Goal: Task Accomplishment & Management: Use online tool/utility

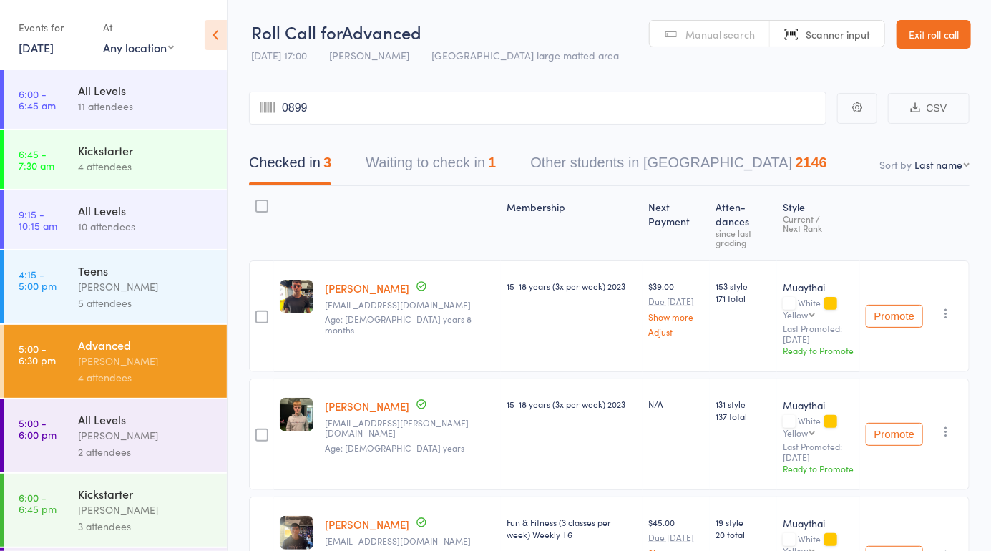
type input "0899"
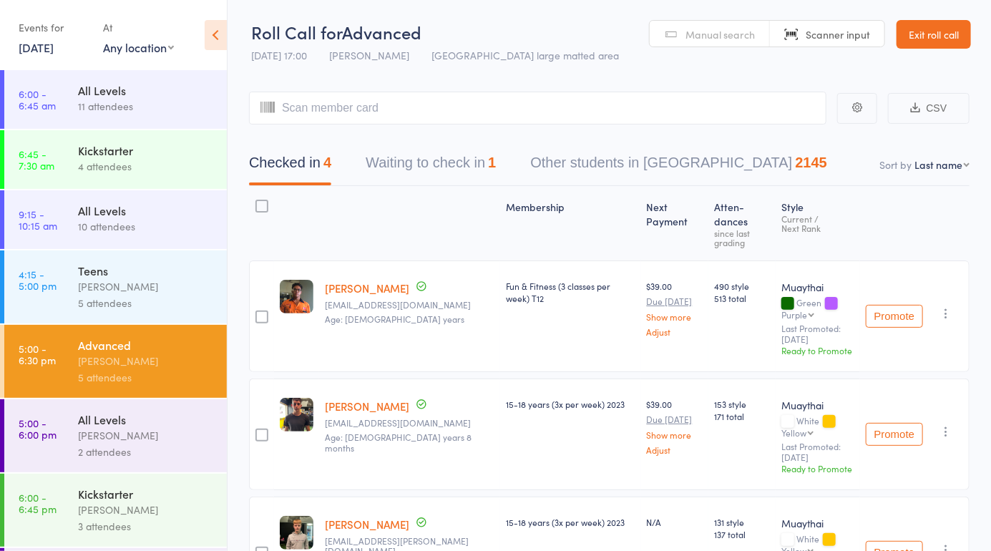
click at [705, 47] on div "Manual search Scanner input" at bounding box center [767, 33] width 236 height 27
click at [701, 10] on header "Roll Call for Advanced 13 Oct 17:00 Harry Ritter Miami large matted area Manual…" at bounding box center [610, 35] width 764 height 70
click at [699, 31] on span "Manual search" at bounding box center [720, 34] width 69 height 14
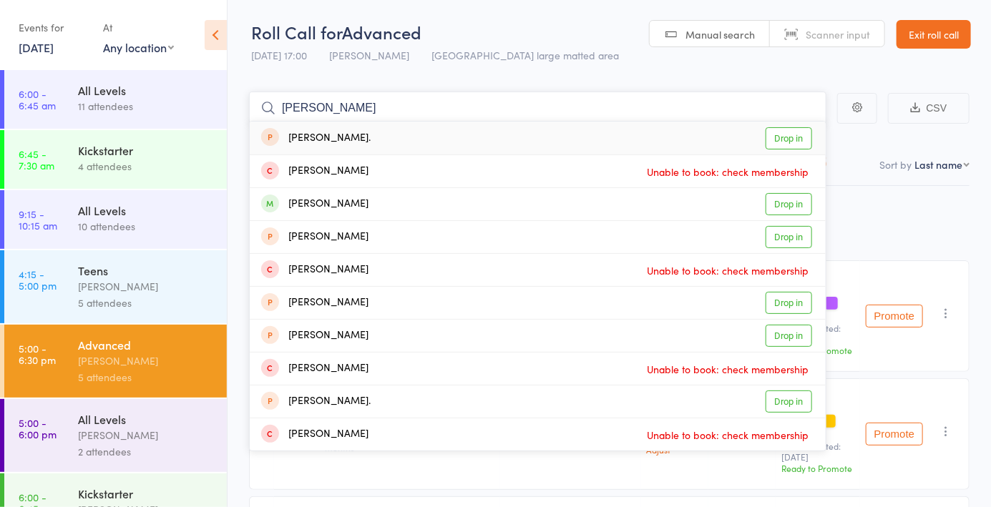
type input "Arthur ro"
click at [794, 208] on link "Drop in" at bounding box center [789, 204] width 47 height 22
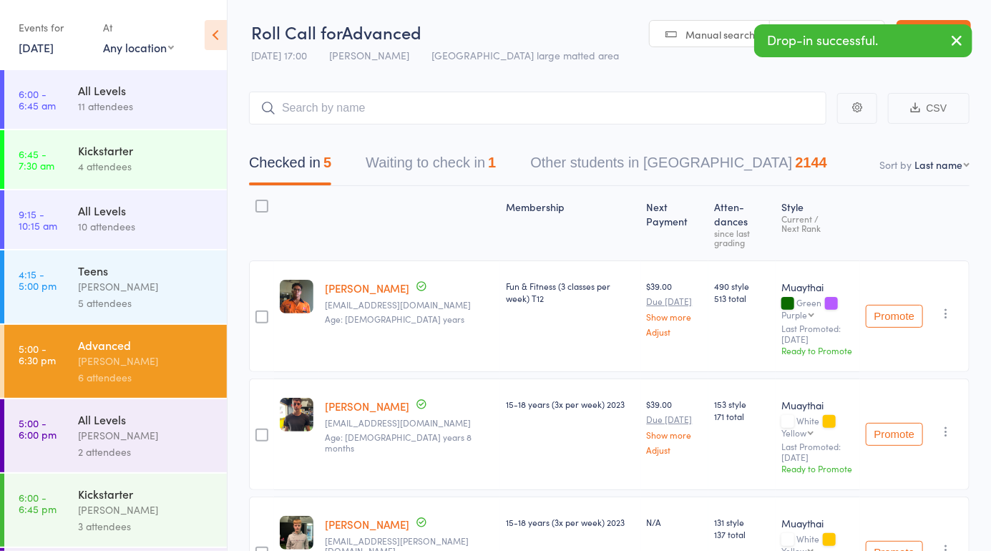
click at [711, 40] on span "Manual search" at bounding box center [720, 34] width 69 height 14
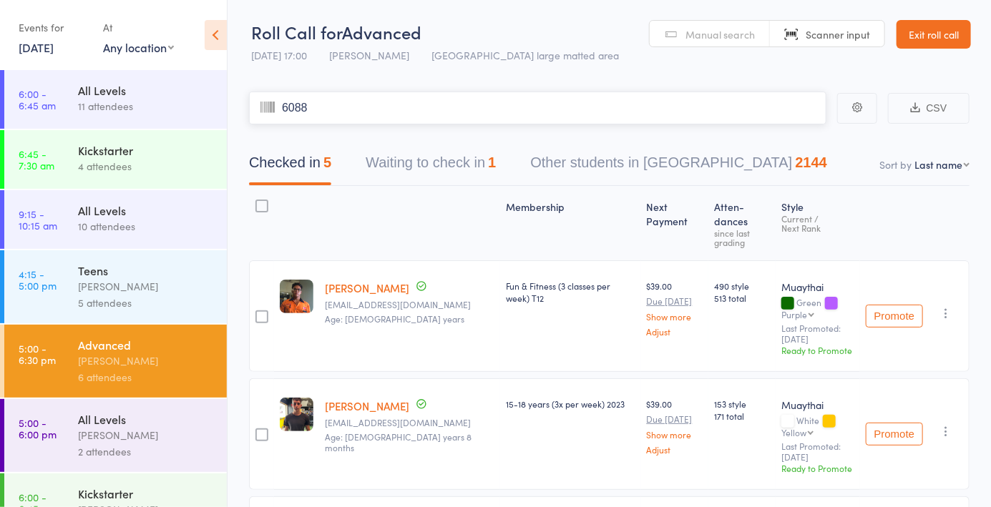
type input "6088"
type input "5"
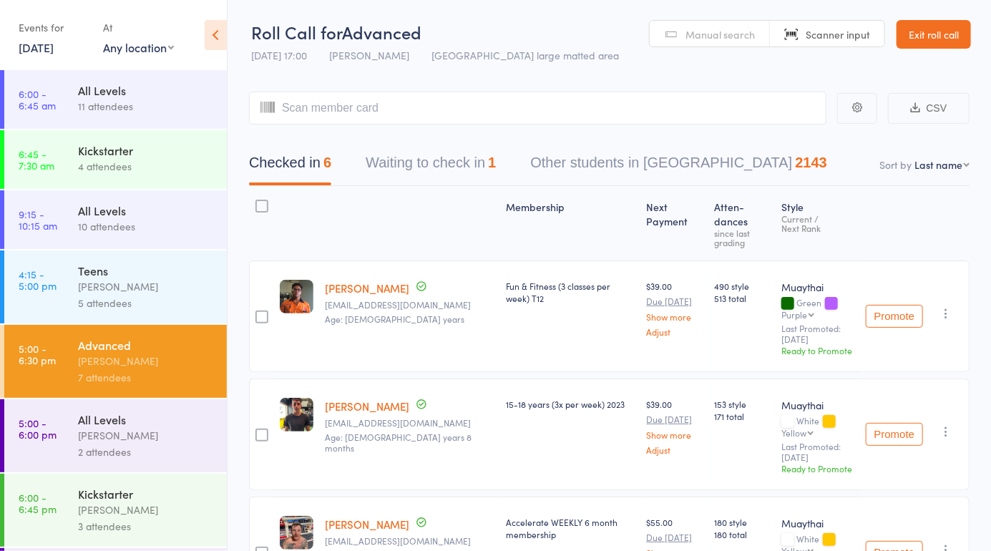
click at [709, 27] on span "Manual search" at bounding box center [720, 34] width 69 height 14
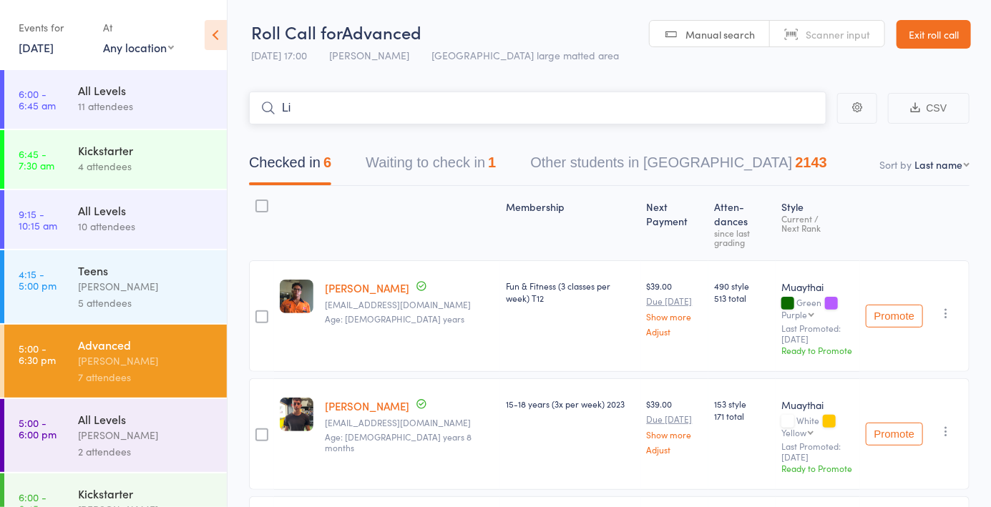
type input "L"
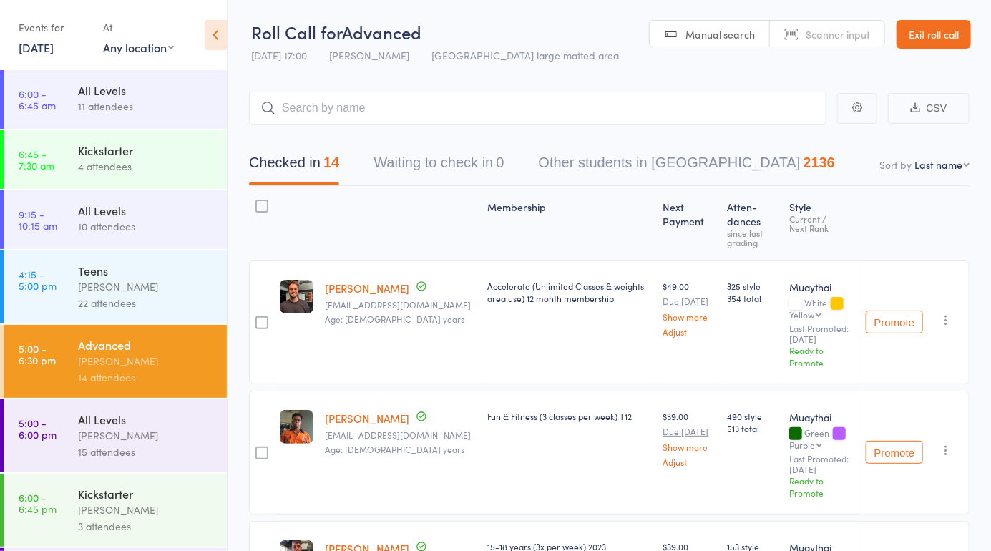
click at [618, 104] on input "search" at bounding box center [538, 108] width 578 height 33
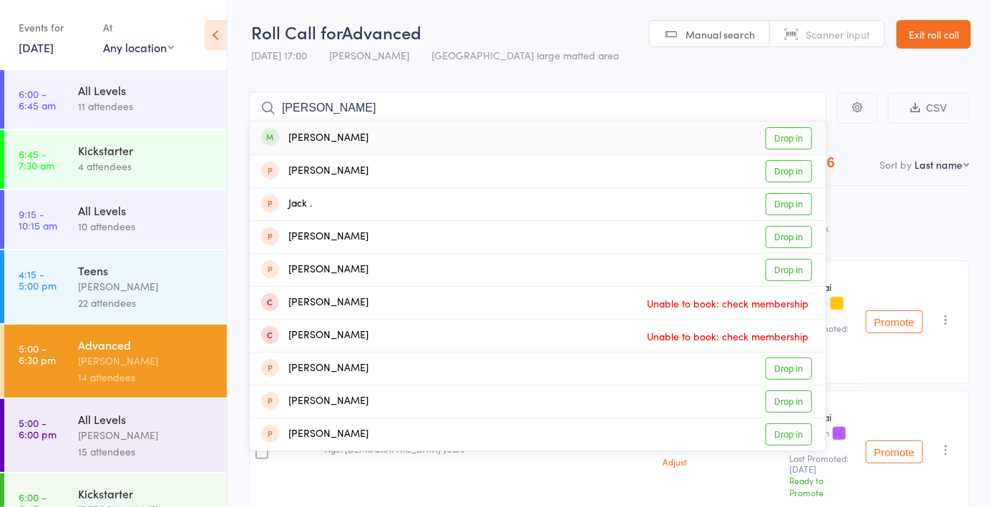
type input "J"
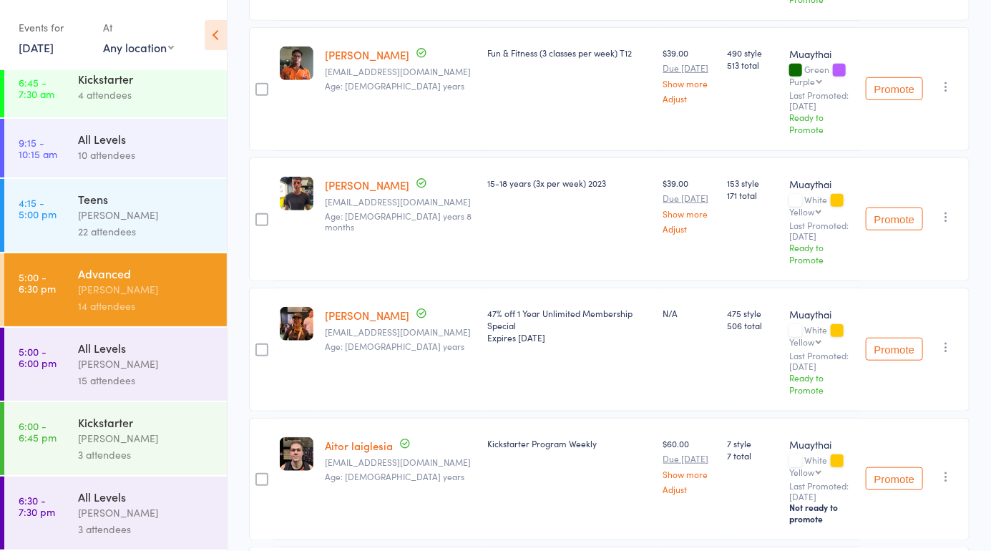
scroll to position [363, 0]
click at [147, 441] on div "[PERSON_NAME]" at bounding box center [146, 438] width 137 height 16
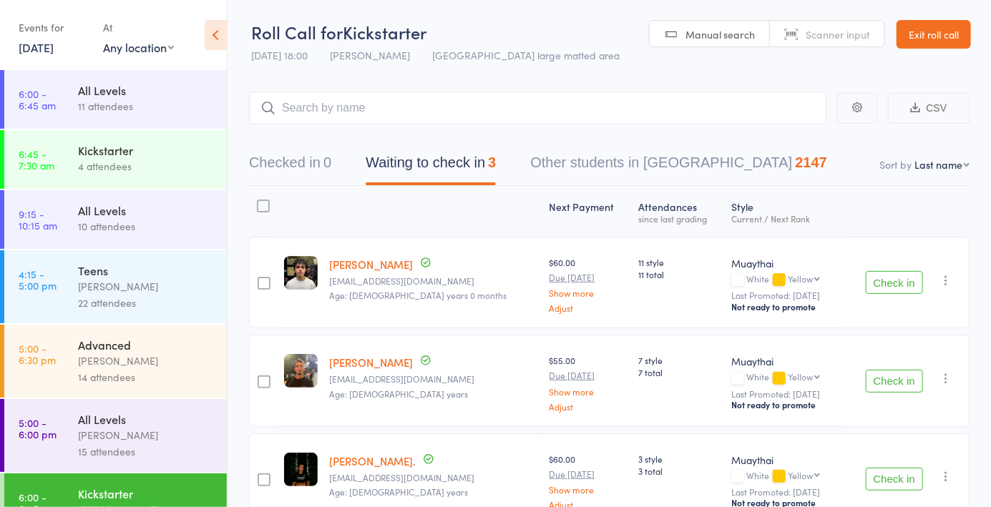
click at [721, 42] on link "Manual search" at bounding box center [710, 34] width 120 height 27
type input "5946"
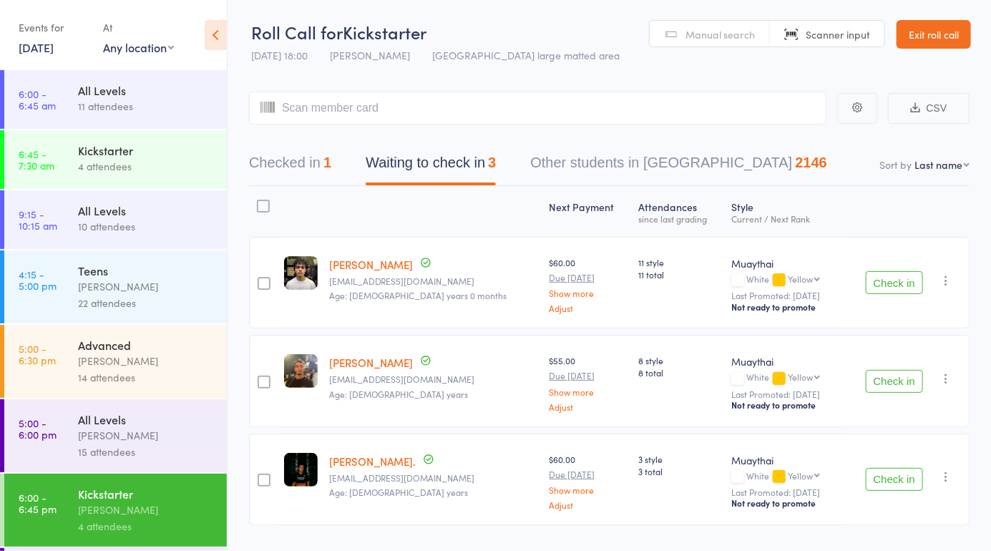
click at [872, 386] on button "Check in" at bounding box center [894, 381] width 57 height 23
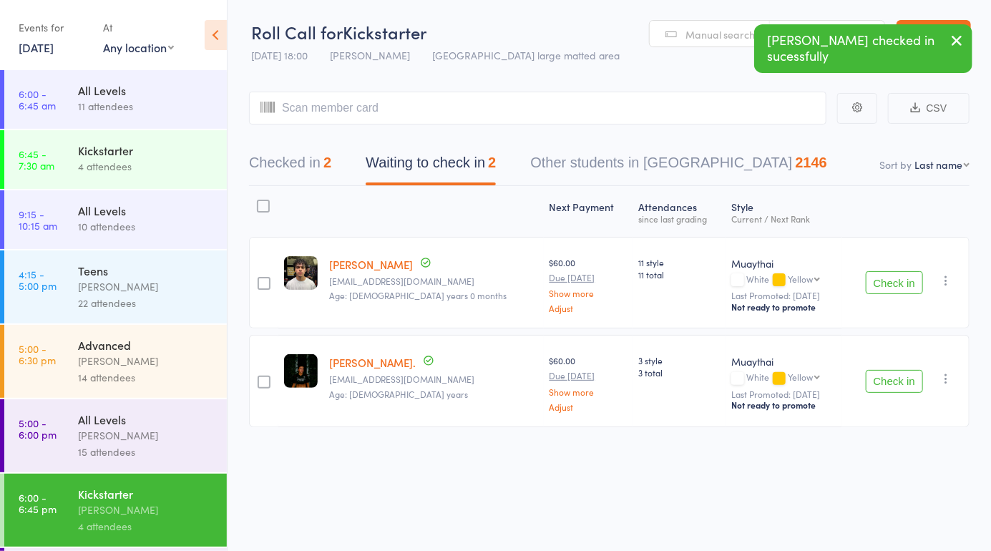
click at [307, 155] on button "Checked in 2" at bounding box center [290, 166] width 82 height 38
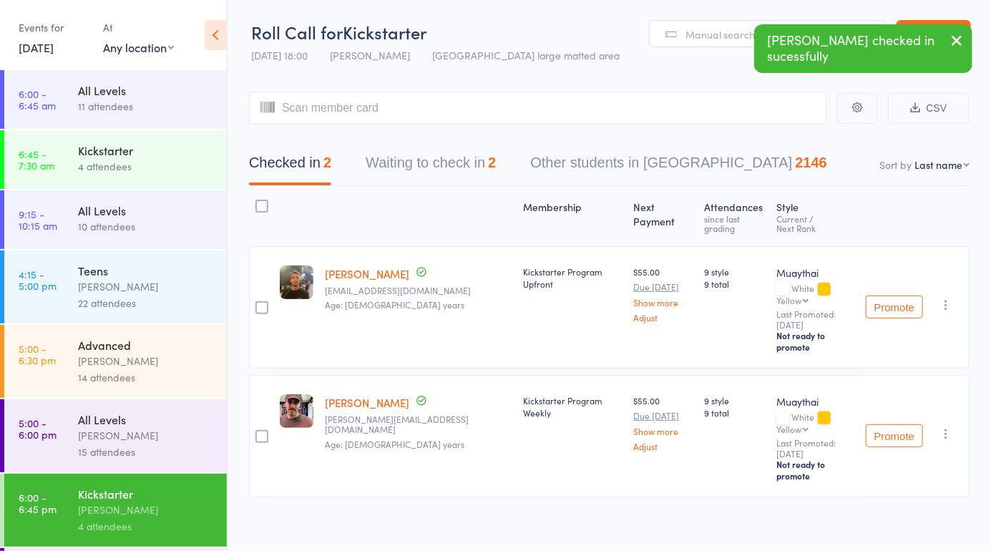
click at [706, 23] on link "Manual search" at bounding box center [710, 34] width 120 height 27
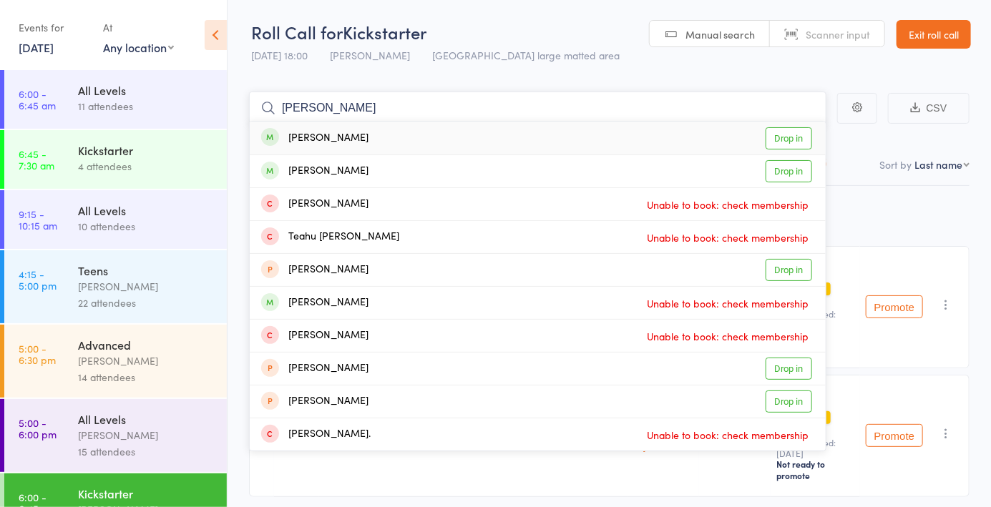
type input "Nick marsh"
click at [789, 137] on link "Drop in" at bounding box center [789, 138] width 47 height 22
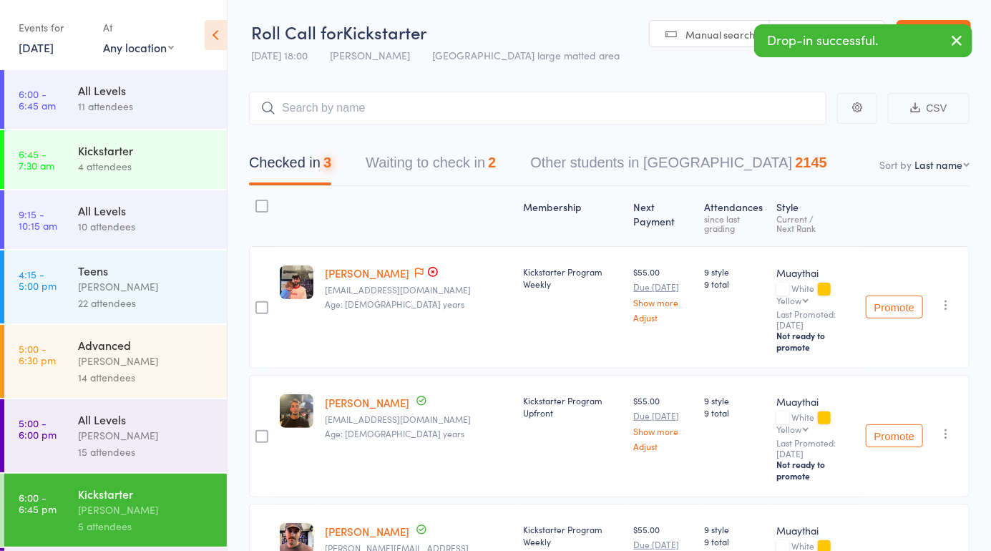
click at [701, 46] on link "Manual search" at bounding box center [710, 34] width 120 height 27
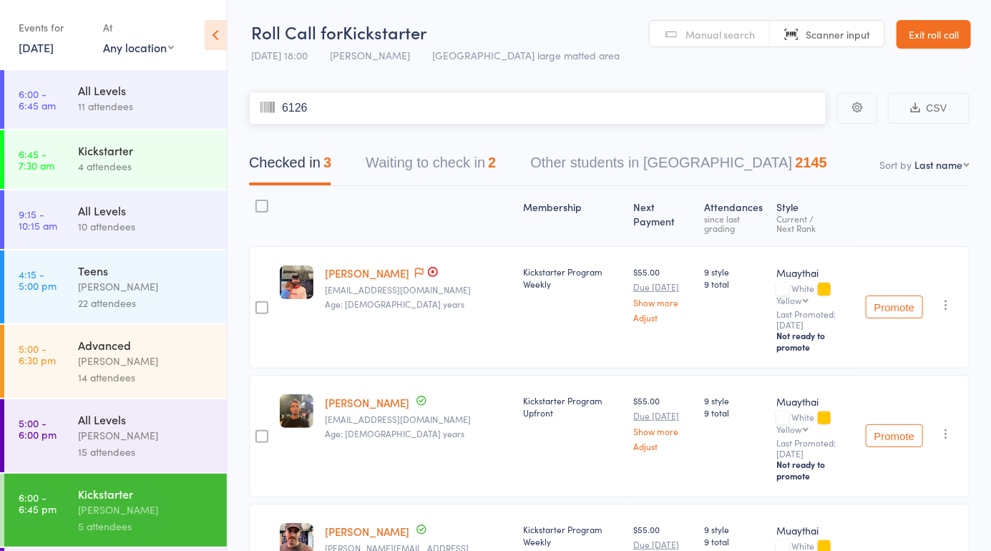
type input "6126"
type input "60766076"
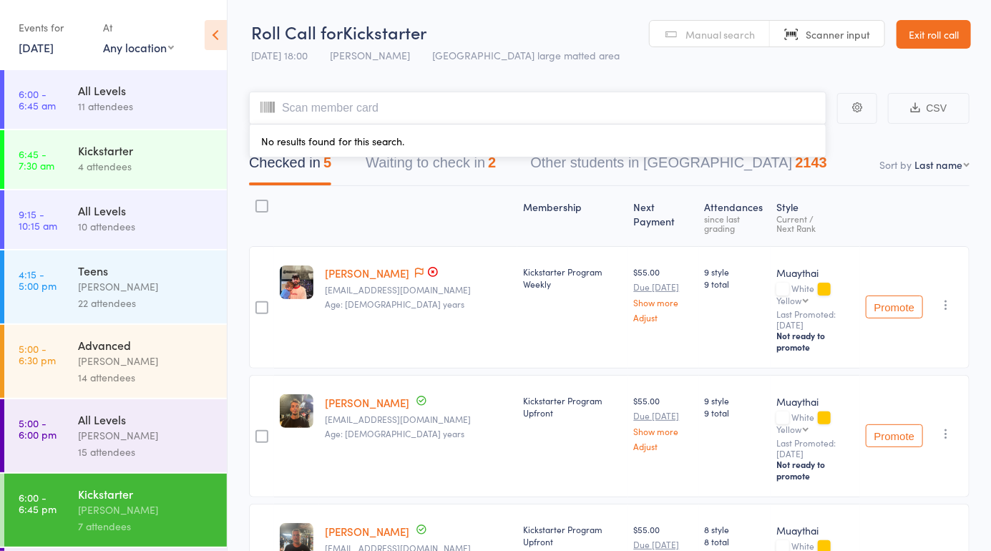
click at [469, 172] on button "Waiting to check in 2" at bounding box center [431, 166] width 130 height 38
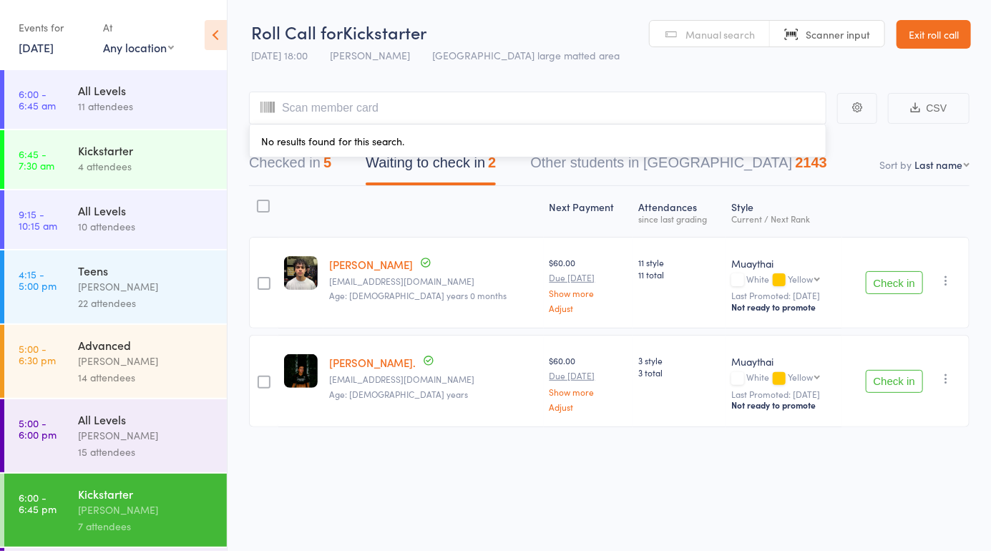
click at [901, 286] on button "Check in" at bounding box center [894, 282] width 57 height 23
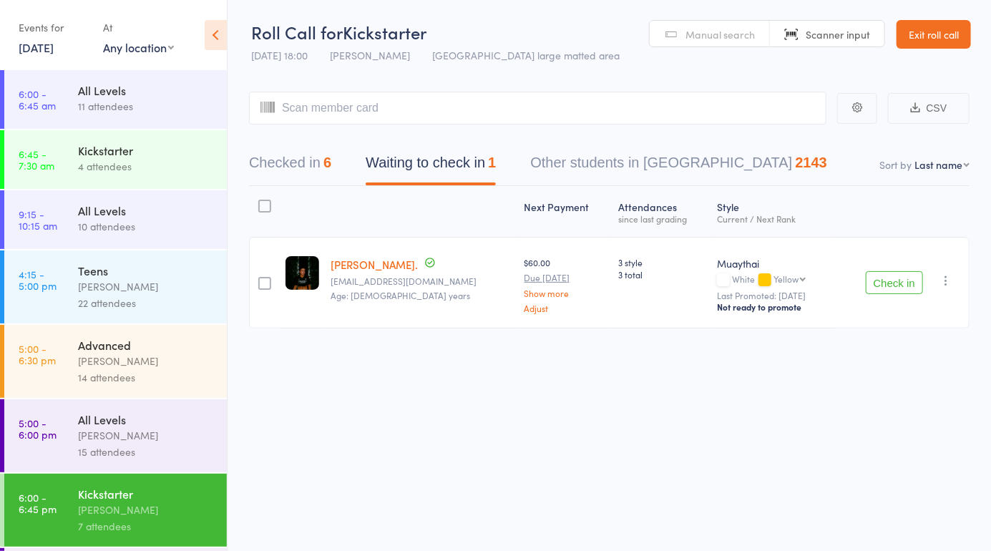
click at [715, 38] on span "Manual search" at bounding box center [720, 34] width 69 height 14
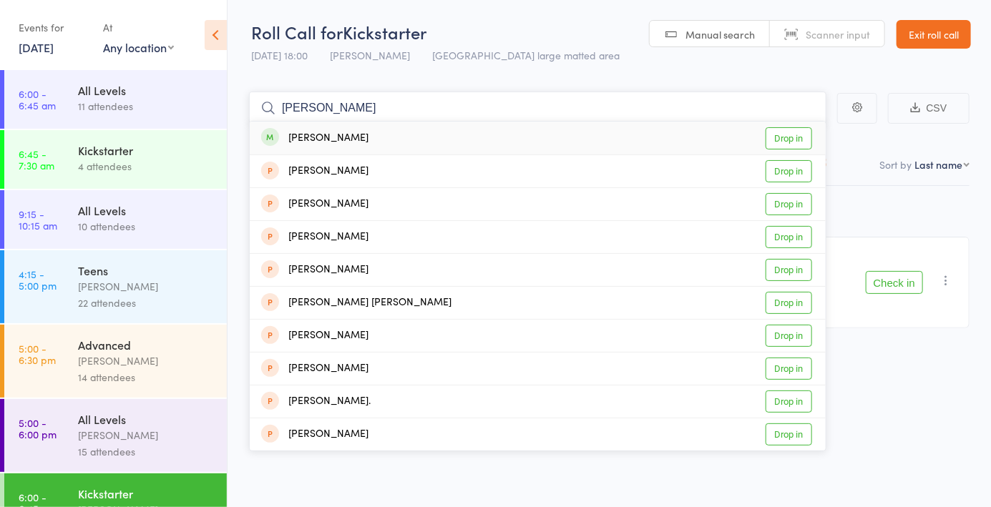
type input "Matthew lowe"
click at [789, 140] on link "Drop in" at bounding box center [789, 138] width 47 height 22
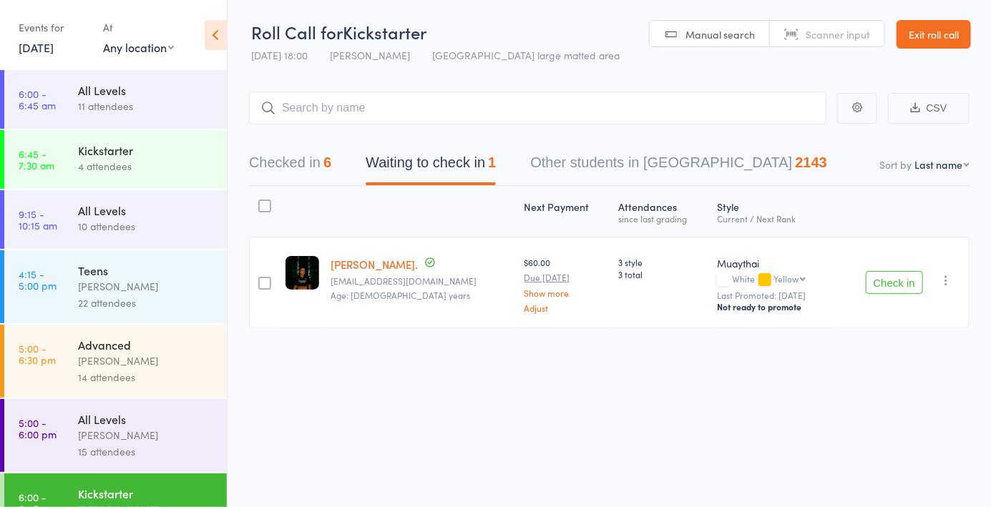
click at [704, 39] on span "Manual search" at bounding box center [720, 34] width 69 height 14
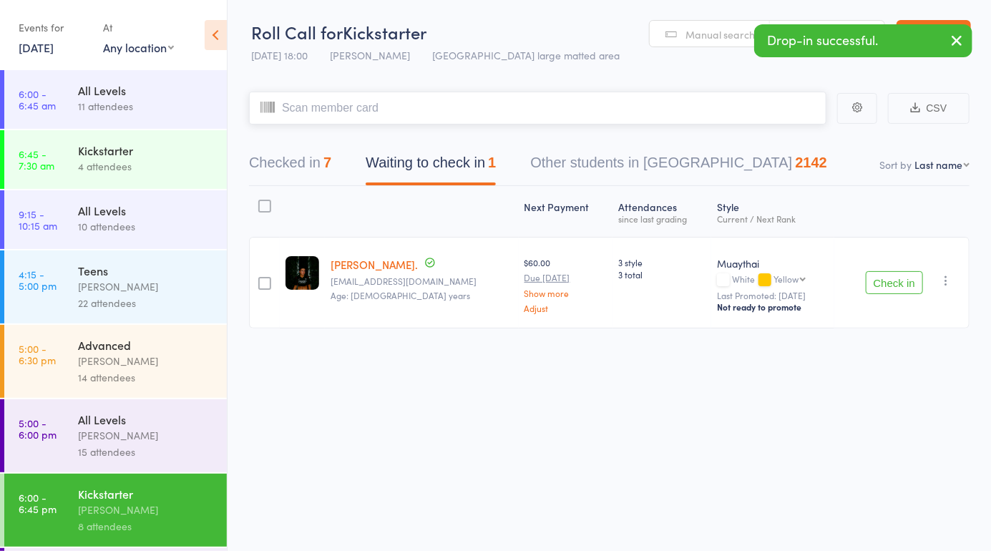
click at [326, 163] on div "7" at bounding box center [327, 163] width 8 height 16
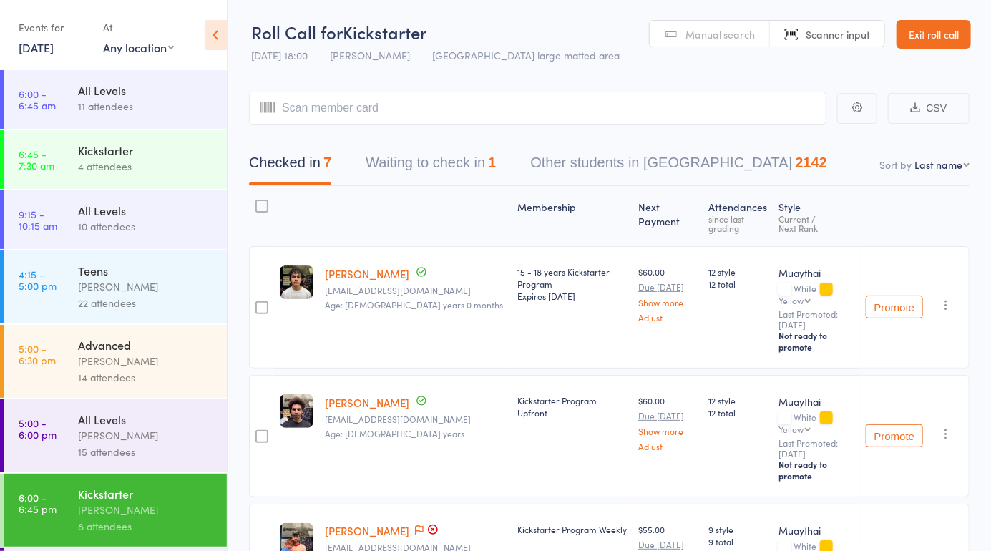
click at [940, 167] on select "First name Last name Birthday today? Behind on payments? Check in time Next pay…" at bounding box center [942, 164] width 55 height 14
select select "4"
click at [915, 157] on select "First name Last name Birthday today? Behind on payments? Check in time Next pay…" at bounding box center [942, 164] width 55 height 14
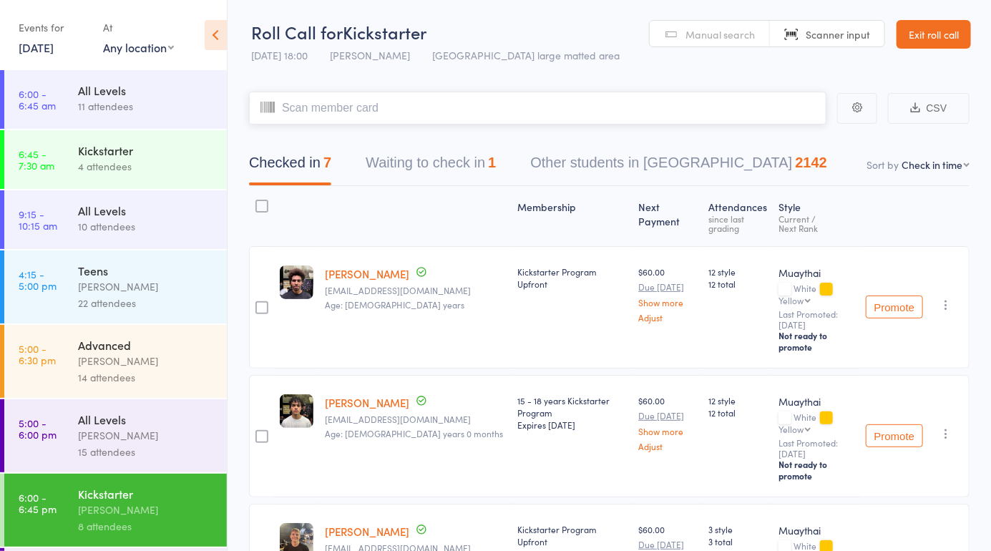
click at [314, 104] on input "search" at bounding box center [538, 108] width 578 height 33
type input "6073"
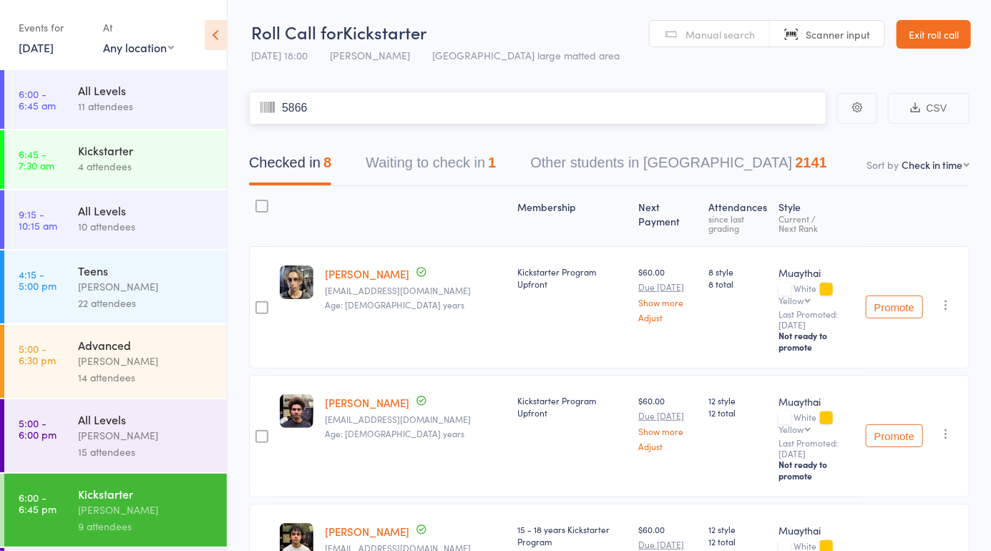
type input "5866"
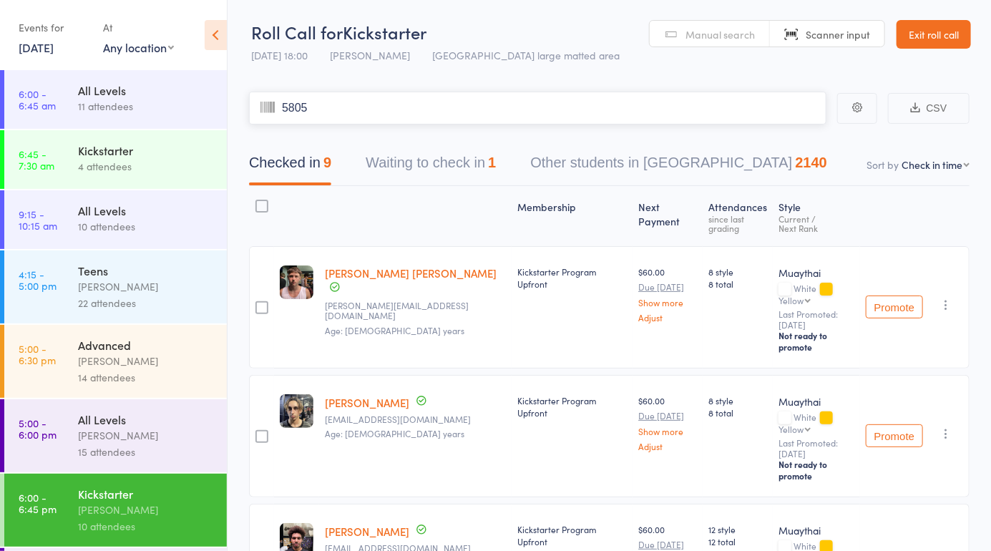
type input "5805"
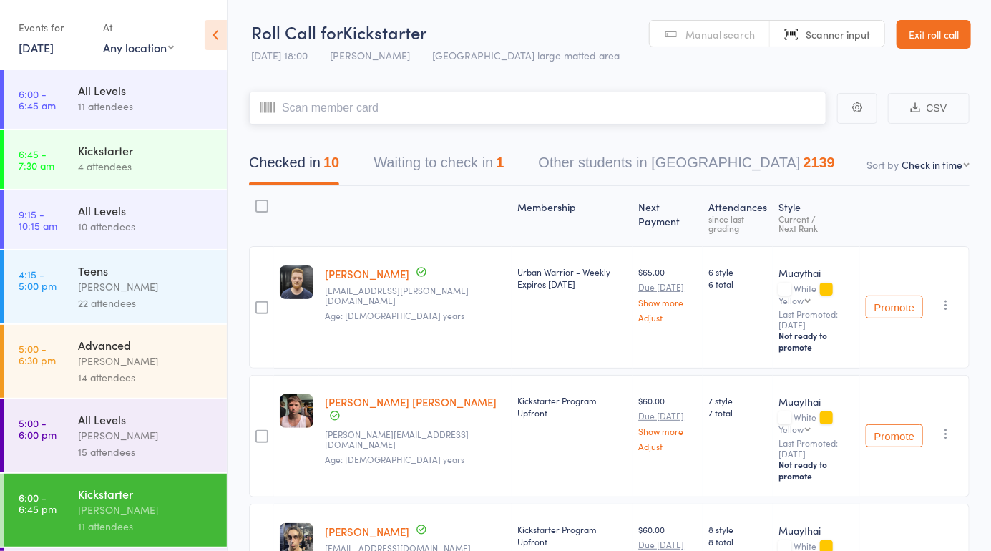
click at [457, 160] on button "Waiting to check in 1" at bounding box center [439, 166] width 130 height 38
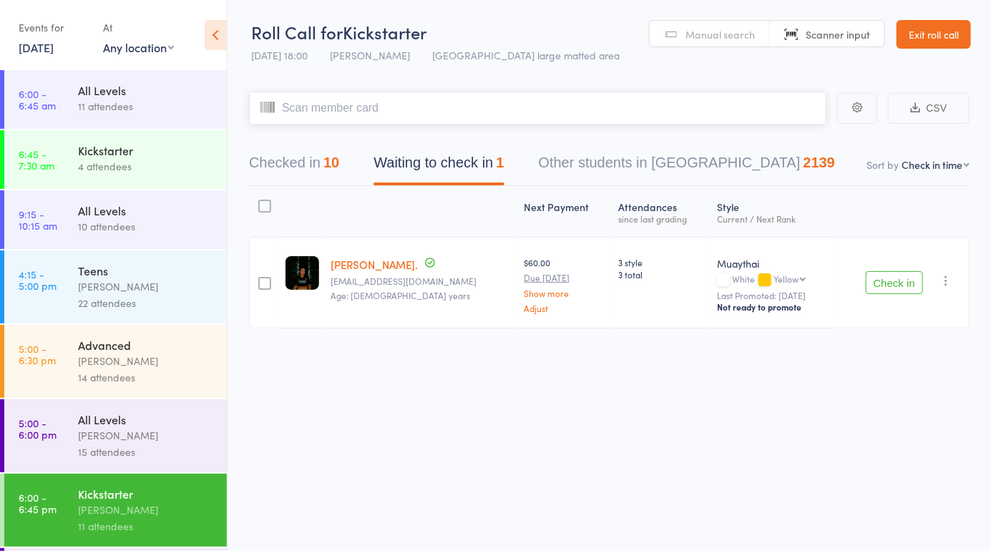
click at [313, 167] on button "Checked in 10" at bounding box center [294, 166] width 90 height 38
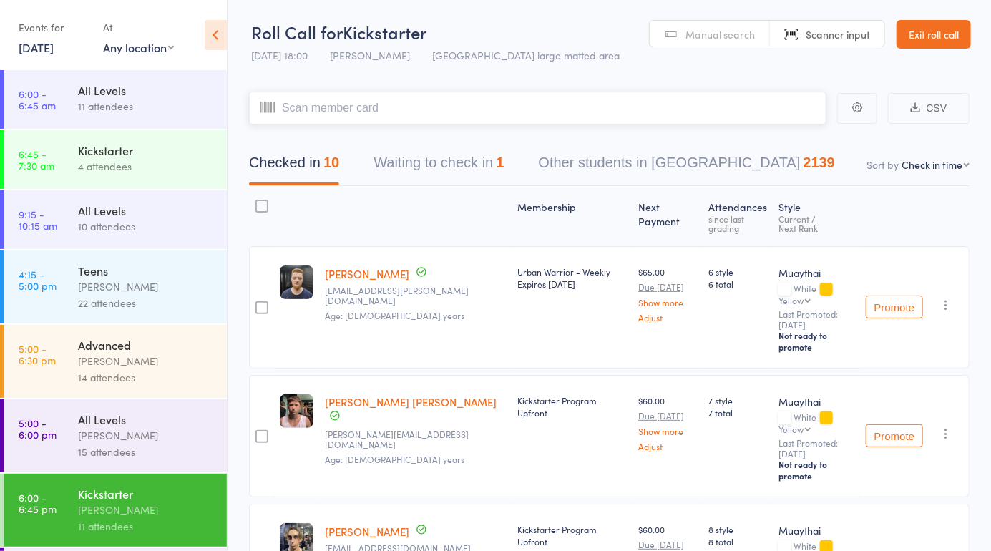
click at [444, 167] on button "Waiting to check in 1" at bounding box center [439, 166] width 130 height 38
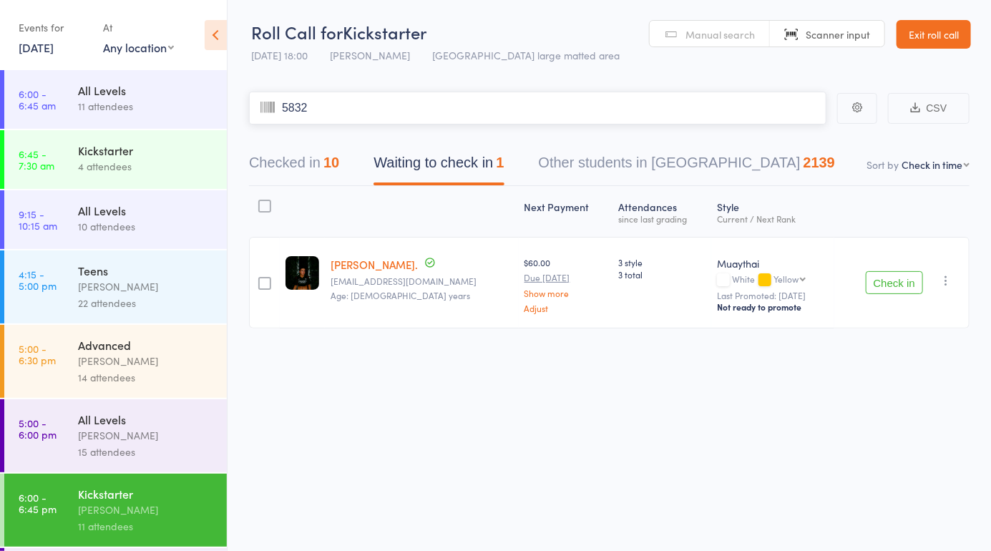
type input "5832"
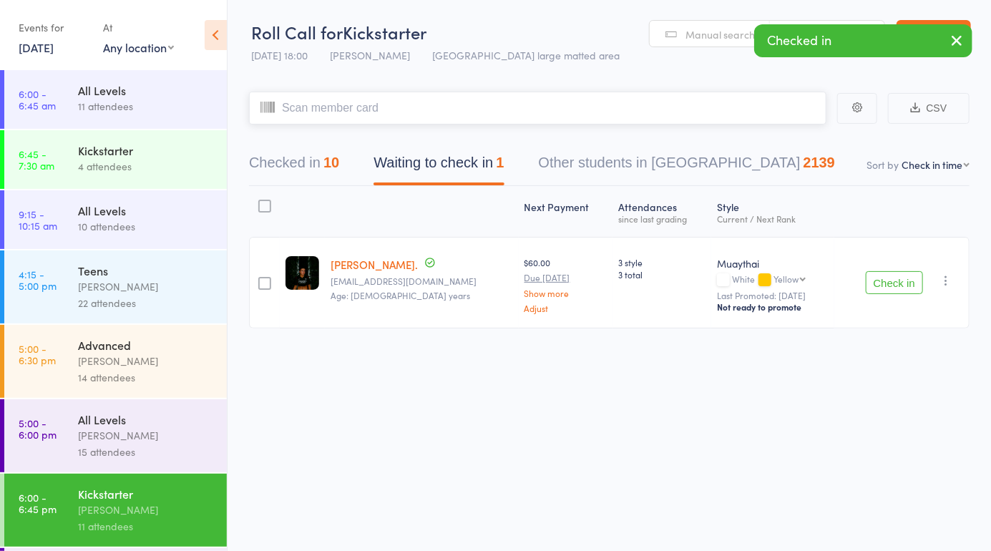
click at [334, 173] on button "Checked in 10" at bounding box center [294, 166] width 90 height 38
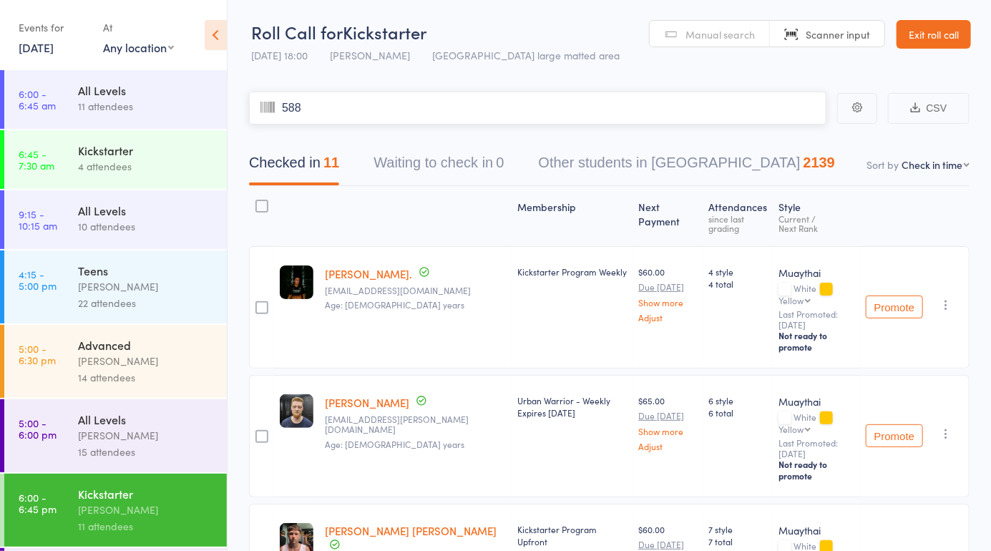
type input "5886"
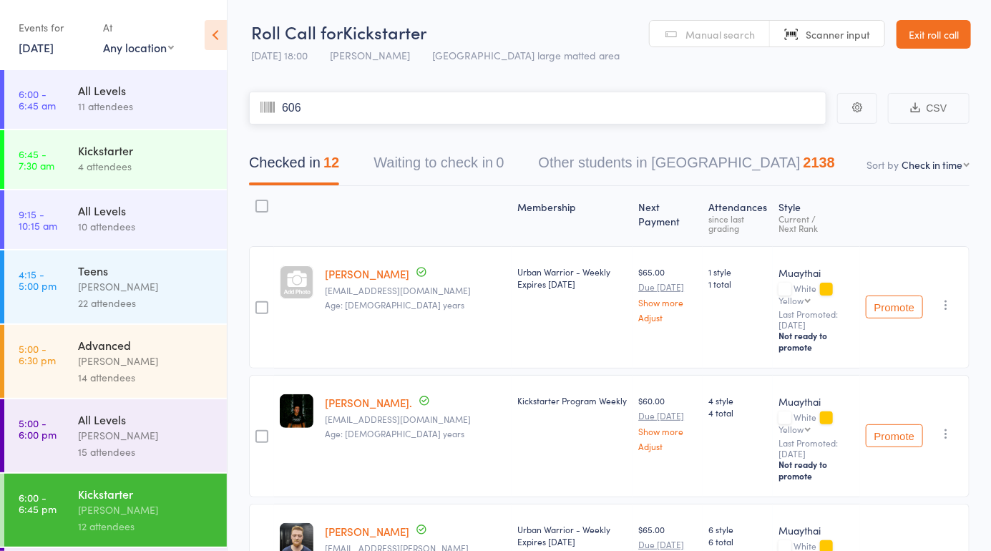
type input "6066"
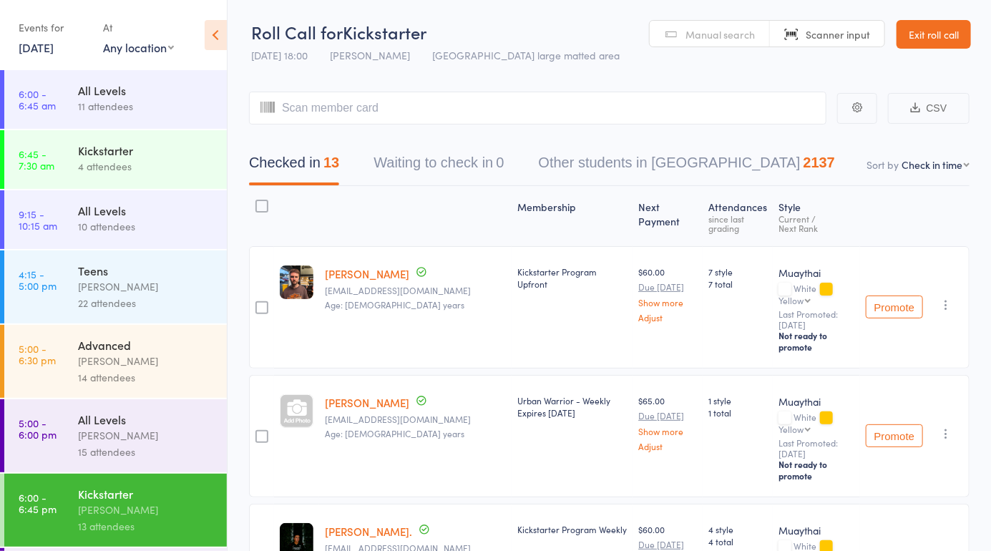
click at [728, 47] on header "Roll Call for Kickstarter 13 Oct 18:00 Mitch Jackson Miami large matted area Ma…" at bounding box center [610, 35] width 764 height 70
click at [307, 111] on input "search" at bounding box center [538, 108] width 578 height 33
click at [695, 44] on link "Manual search" at bounding box center [710, 34] width 120 height 27
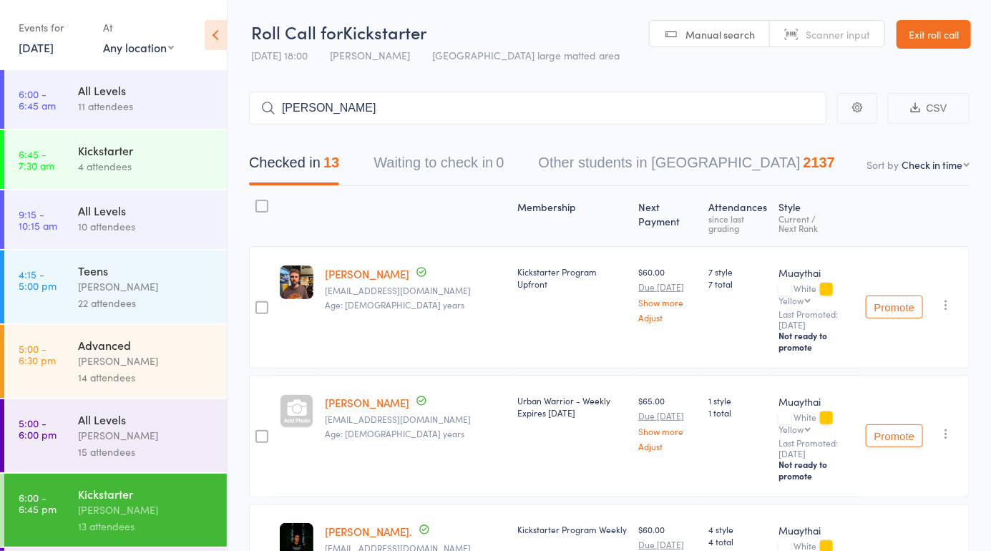
click at [724, 31] on span "Manual search" at bounding box center [720, 34] width 69 height 14
click at [462, 112] on input "Elliott mo" at bounding box center [538, 108] width 578 height 33
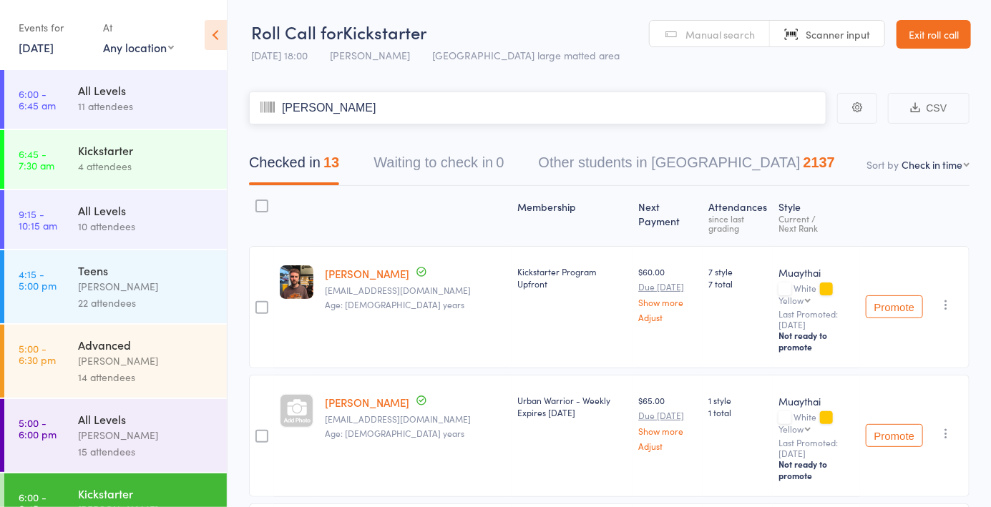
type input "Elliott m"
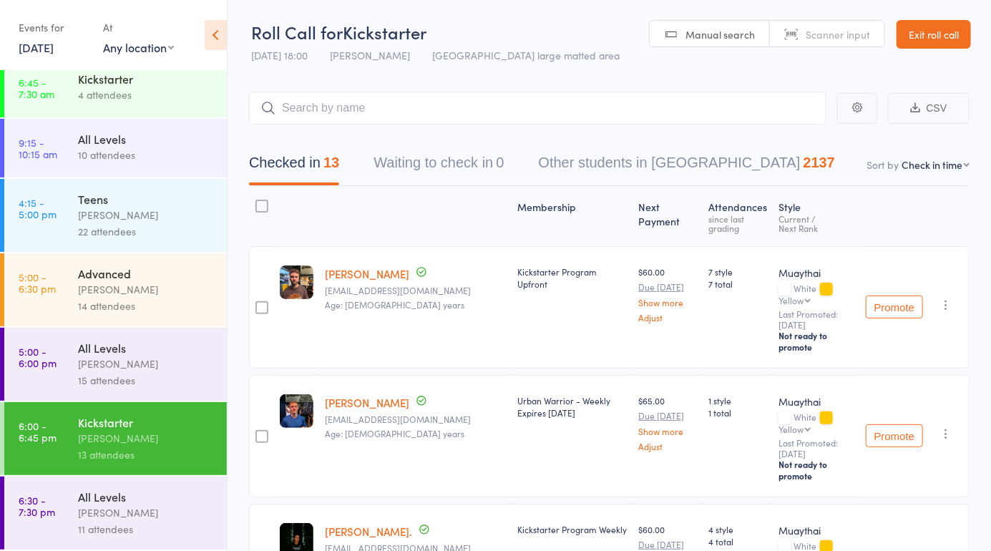
scroll to position [72, 0]
click at [703, 41] on link "Manual search" at bounding box center [710, 34] width 120 height 27
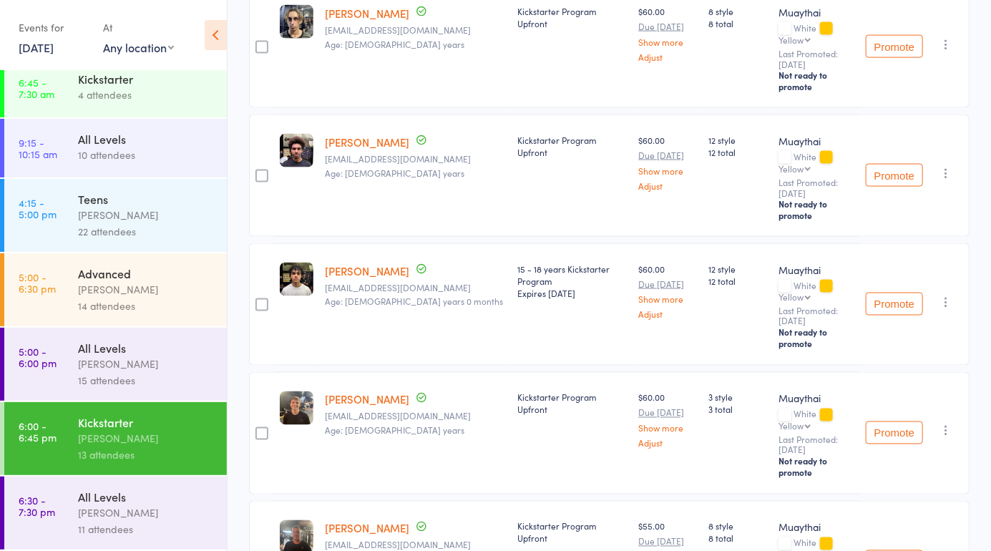
scroll to position [933, 0]
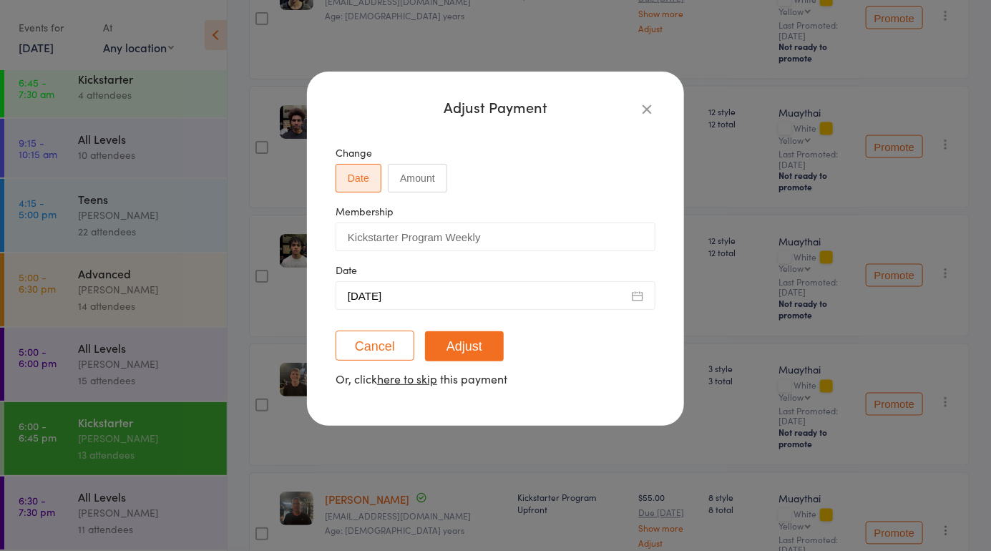
click at [642, 106] on icon "button" at bounding box center [647, 109] width 16 height 16
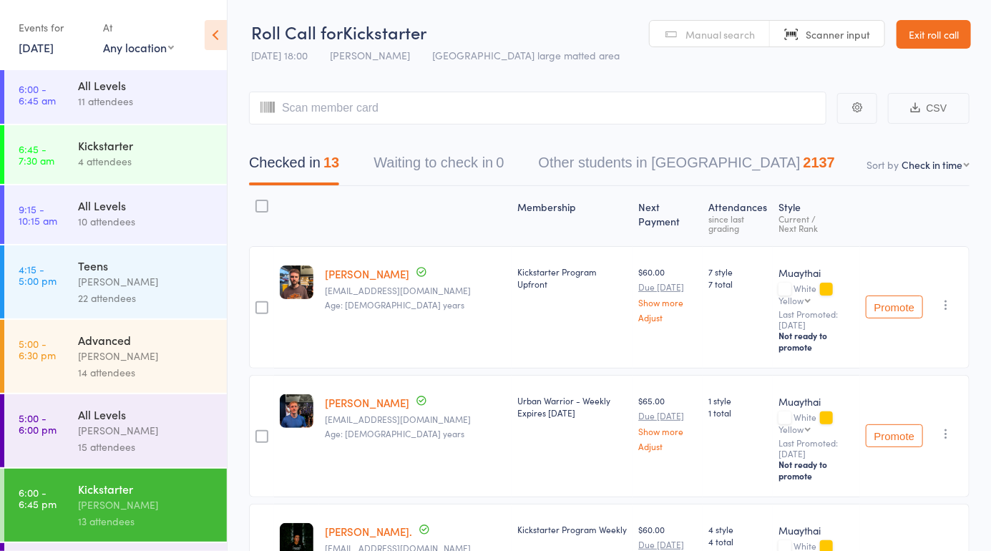
scroll to position [72, 0]
